Goal: Communication & Community: Share content

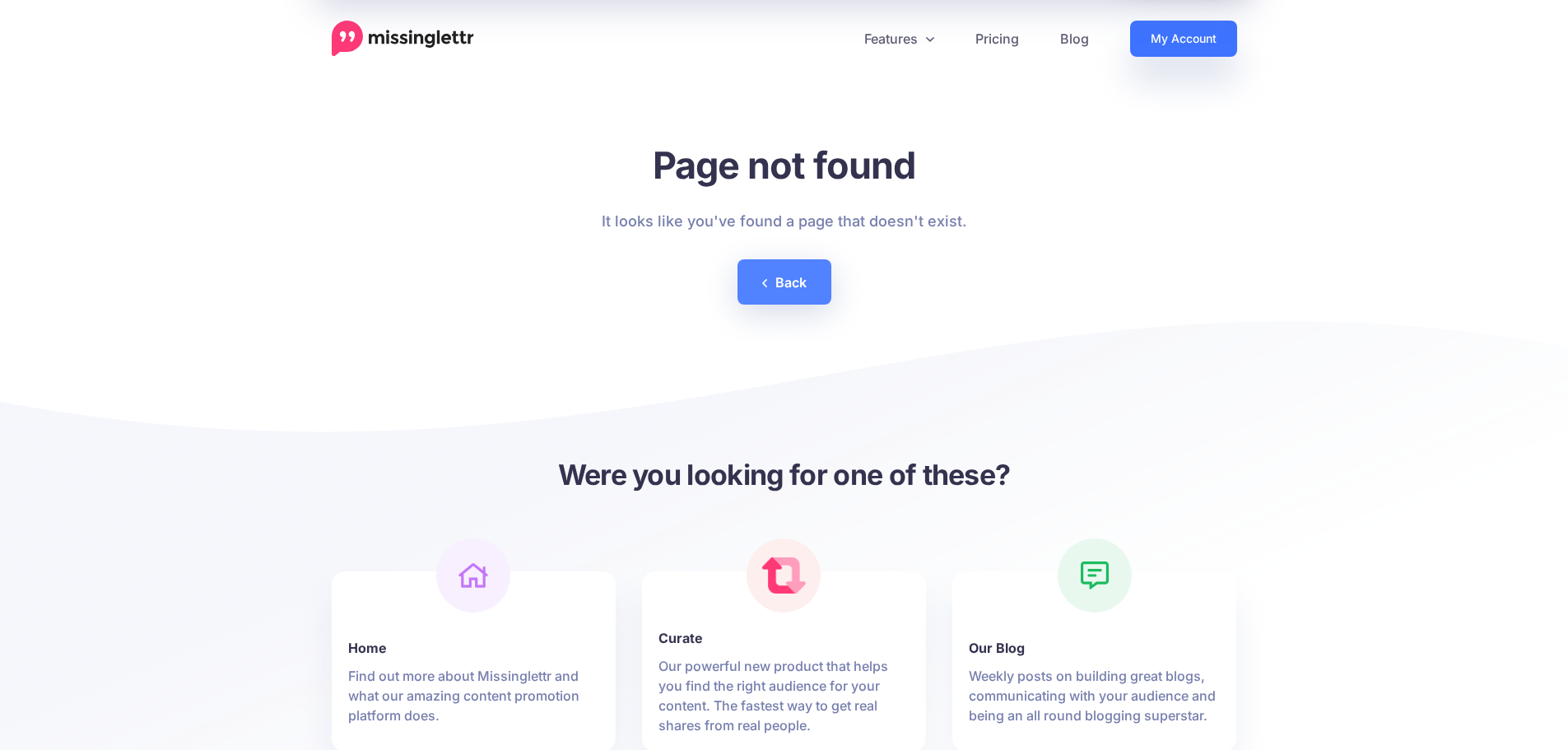
click at [1177, 44] on link "My Account" at bounding box center [1183, 39] width 107 height 36
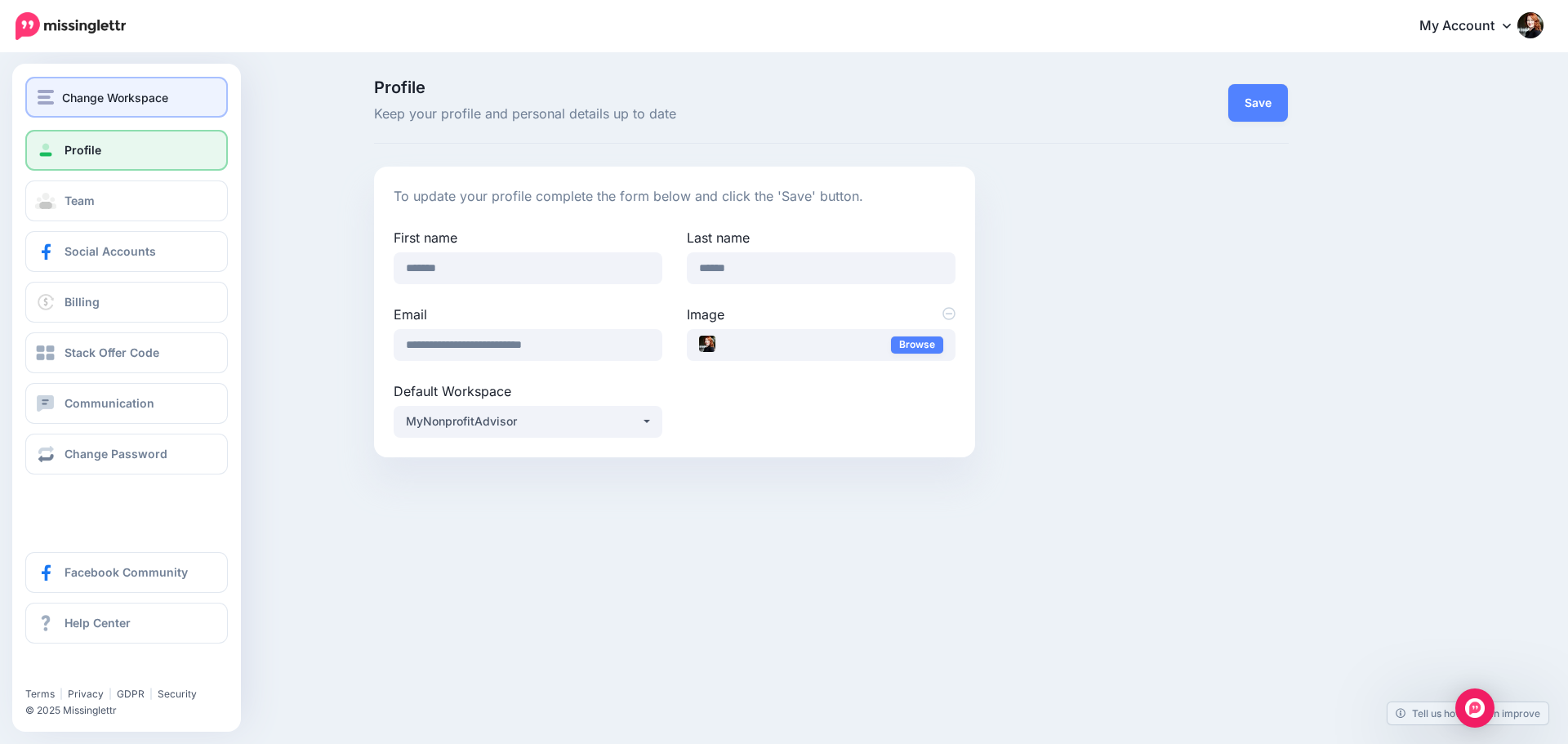
click at [64, 96] on span "Change Workspace" at bounding box center [115, 97] width 106 height 19
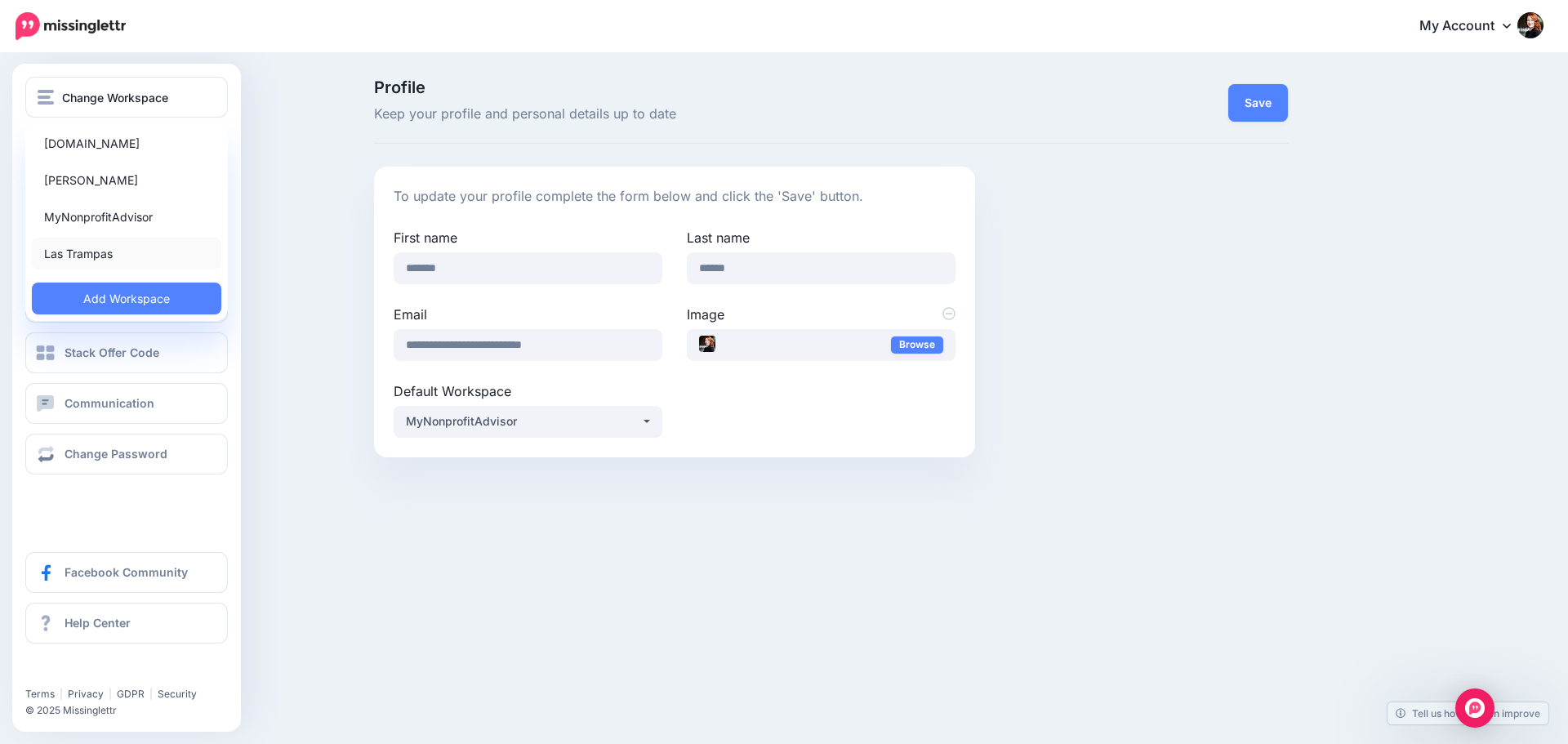
click at [94, 249] on link "Las Trampas" at bounding box center [126, 253] width 190 height 31
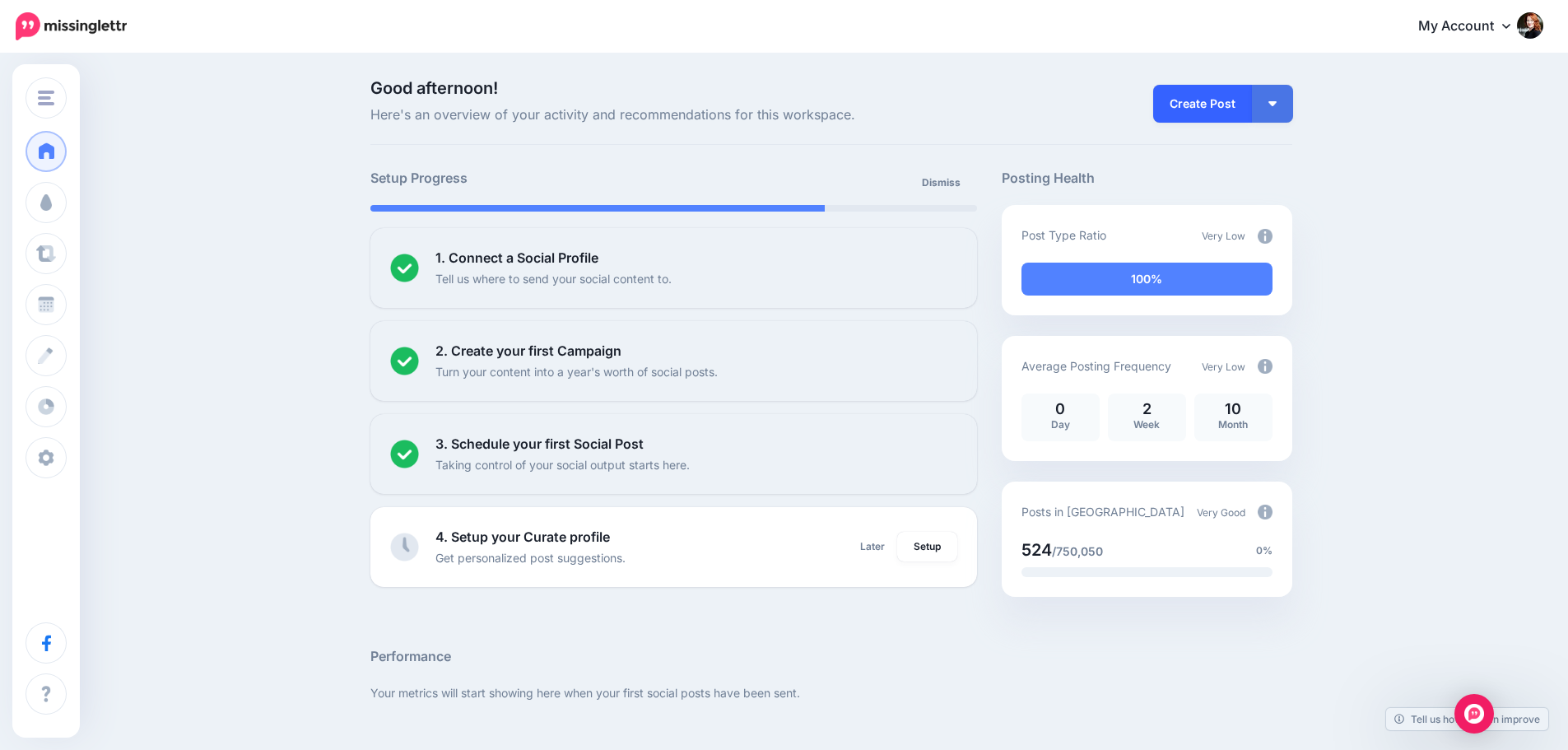
click at [1194, 99] on link "Create Post" at bounding box center [1203, 103] width 99 height 38
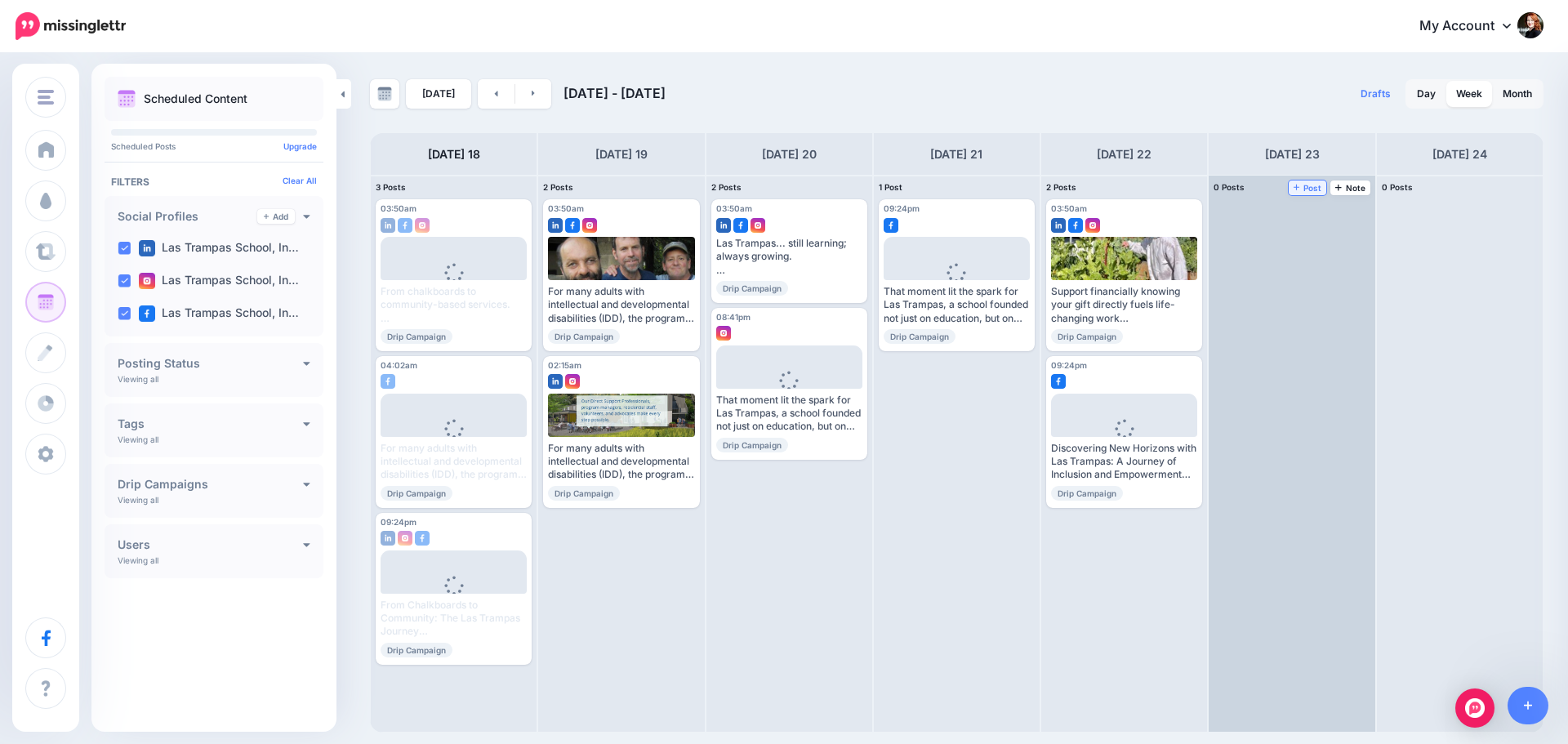
click at [1313, 187] on span "Post" at bounding box center [1308, 187] width 29 height 8
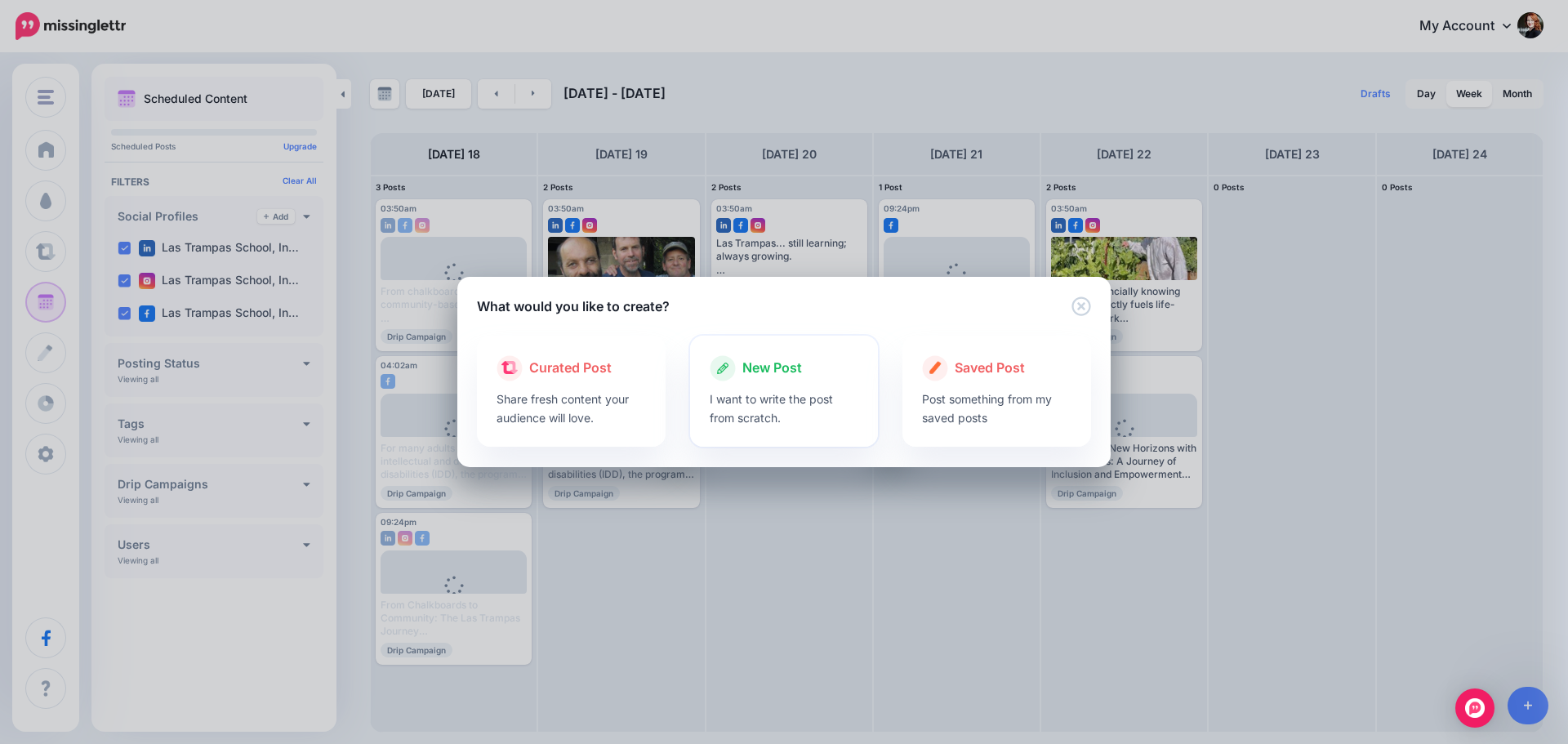
click at [784, 424] on p "I want to write the post from scratch." at bounding box center [784, 408] width 149 height 38
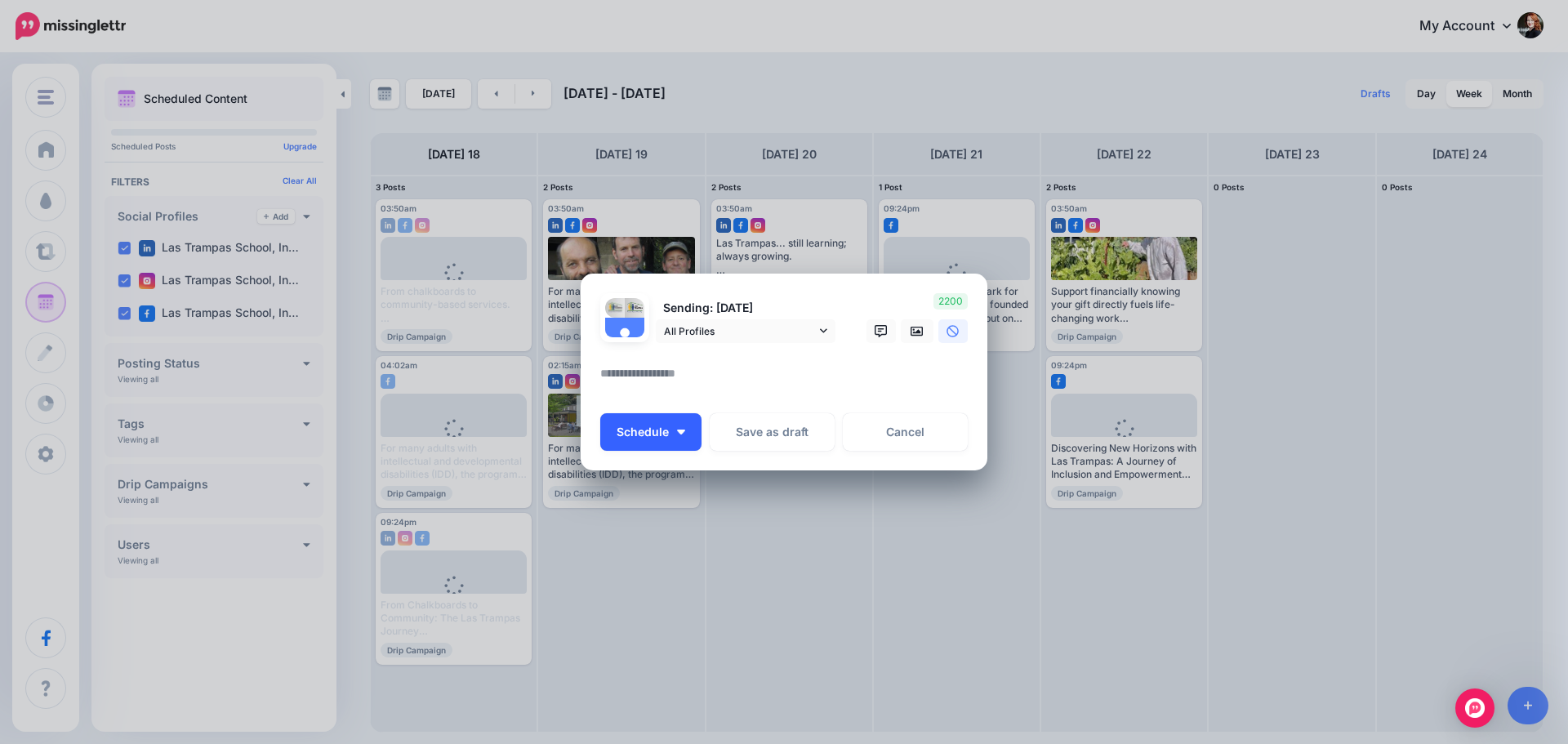
click at [690, 431] on button "Schedule" at bounding box center [650, 432] width 102 height 38
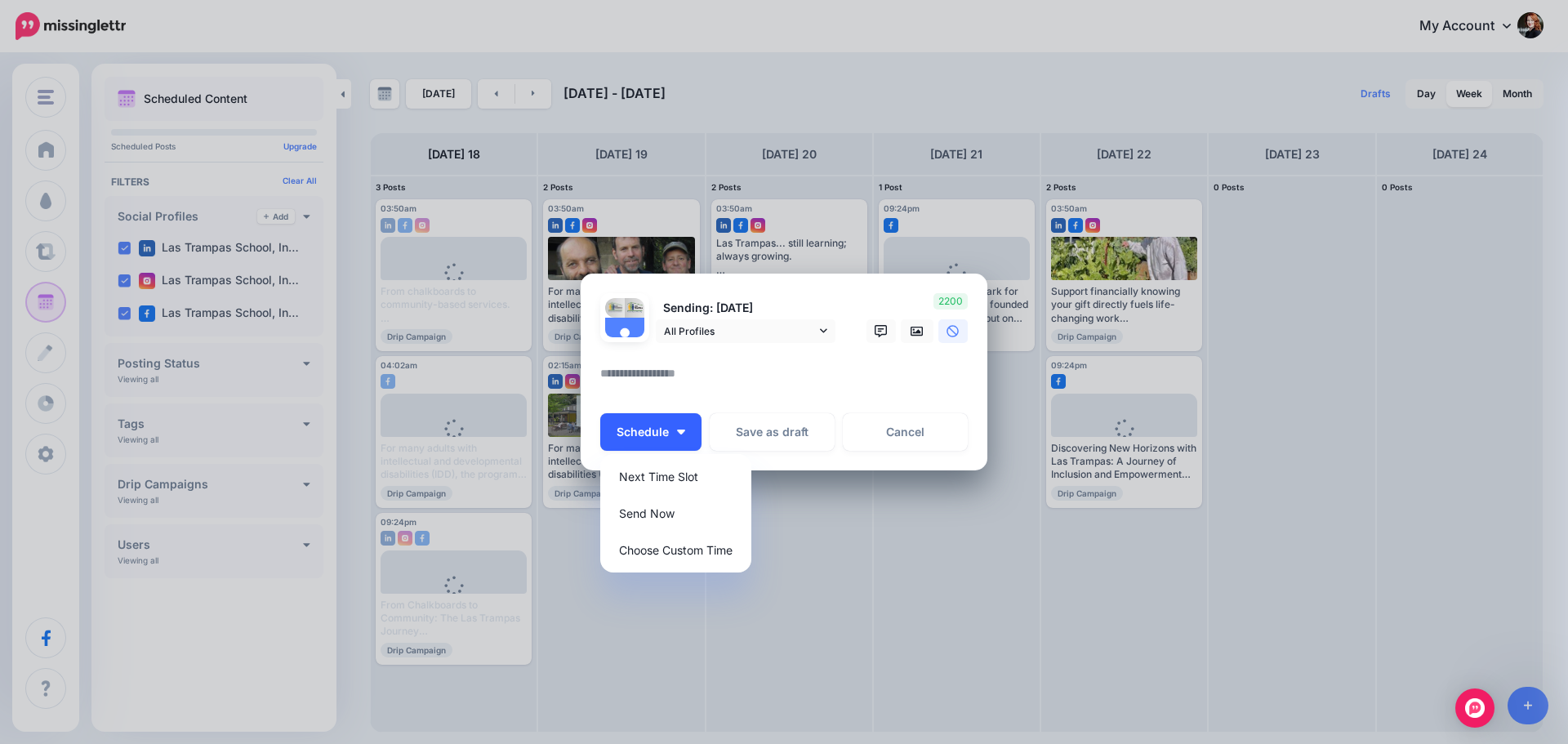
click at [689, 431] on button "Schedule" at bounding box center [650, 432] width 102 height 38
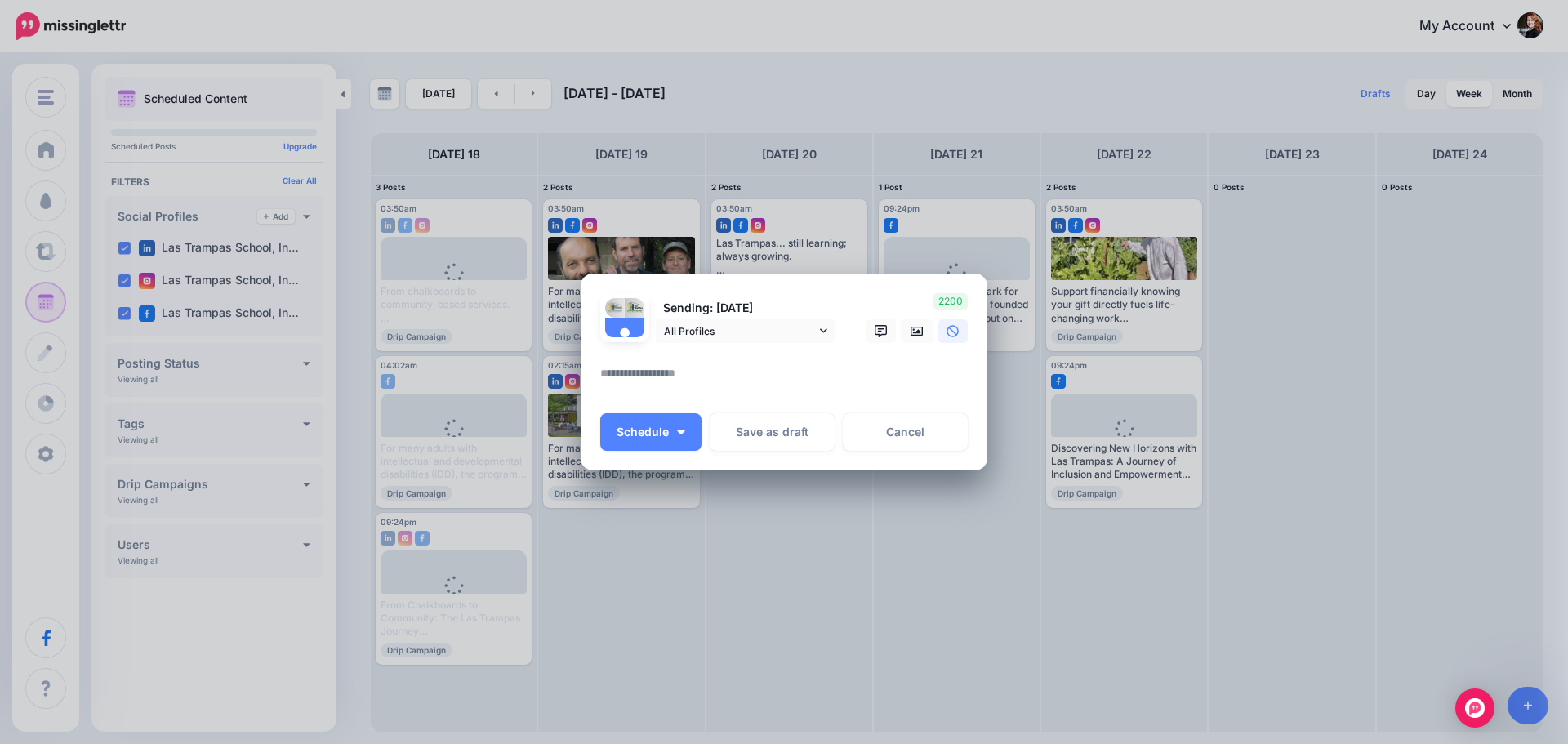
click at [1369, 218] on div "Create Post Loading Sending: 23rd Aug All Profiles" at bounding box center [784, 372] width 1568 height 744
